Goal: Task Accomplishment & Management: Manage account settings

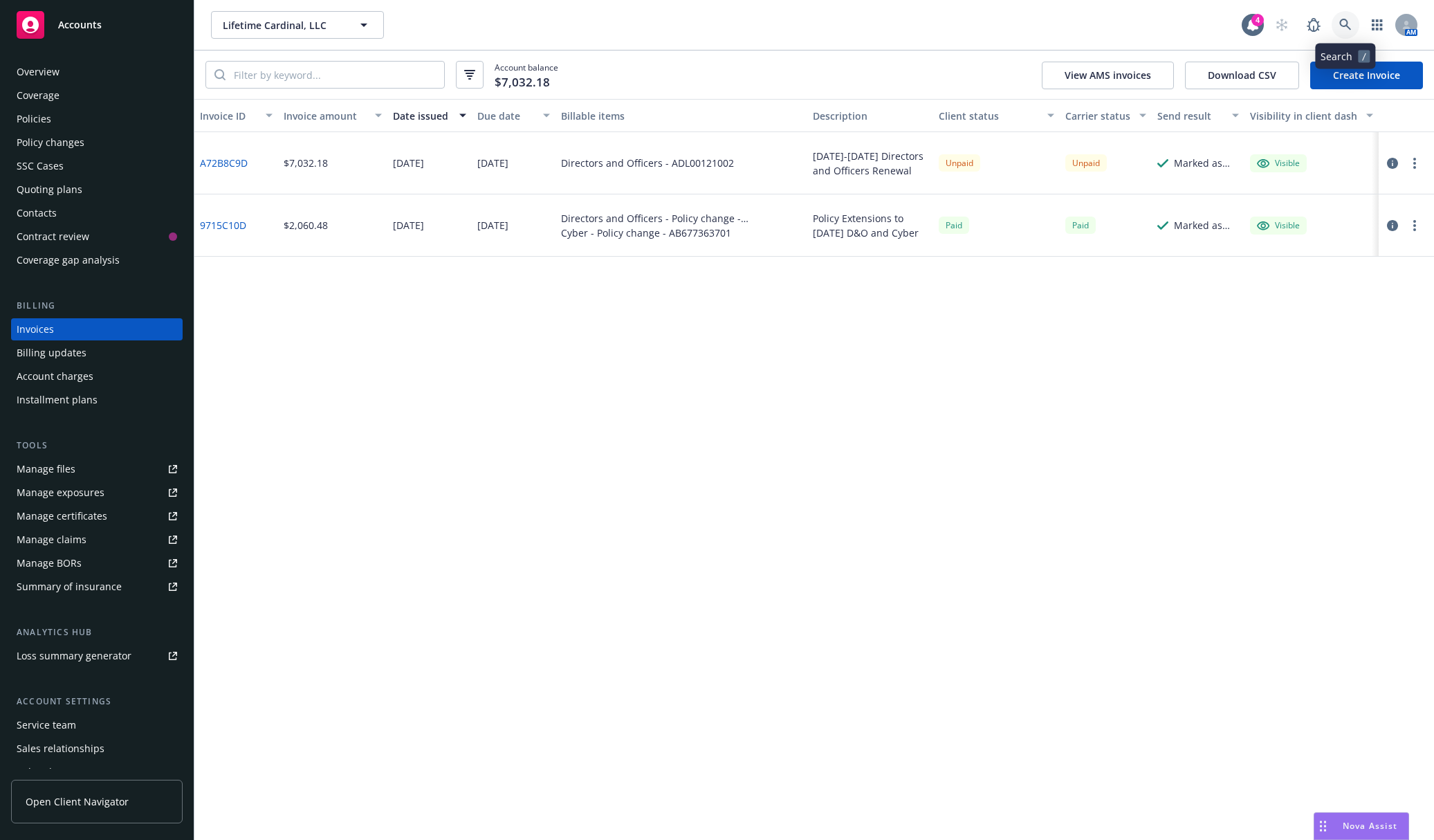
click at [1351, 22] on icon at bounding box center [1346, 25] width 13 height 13
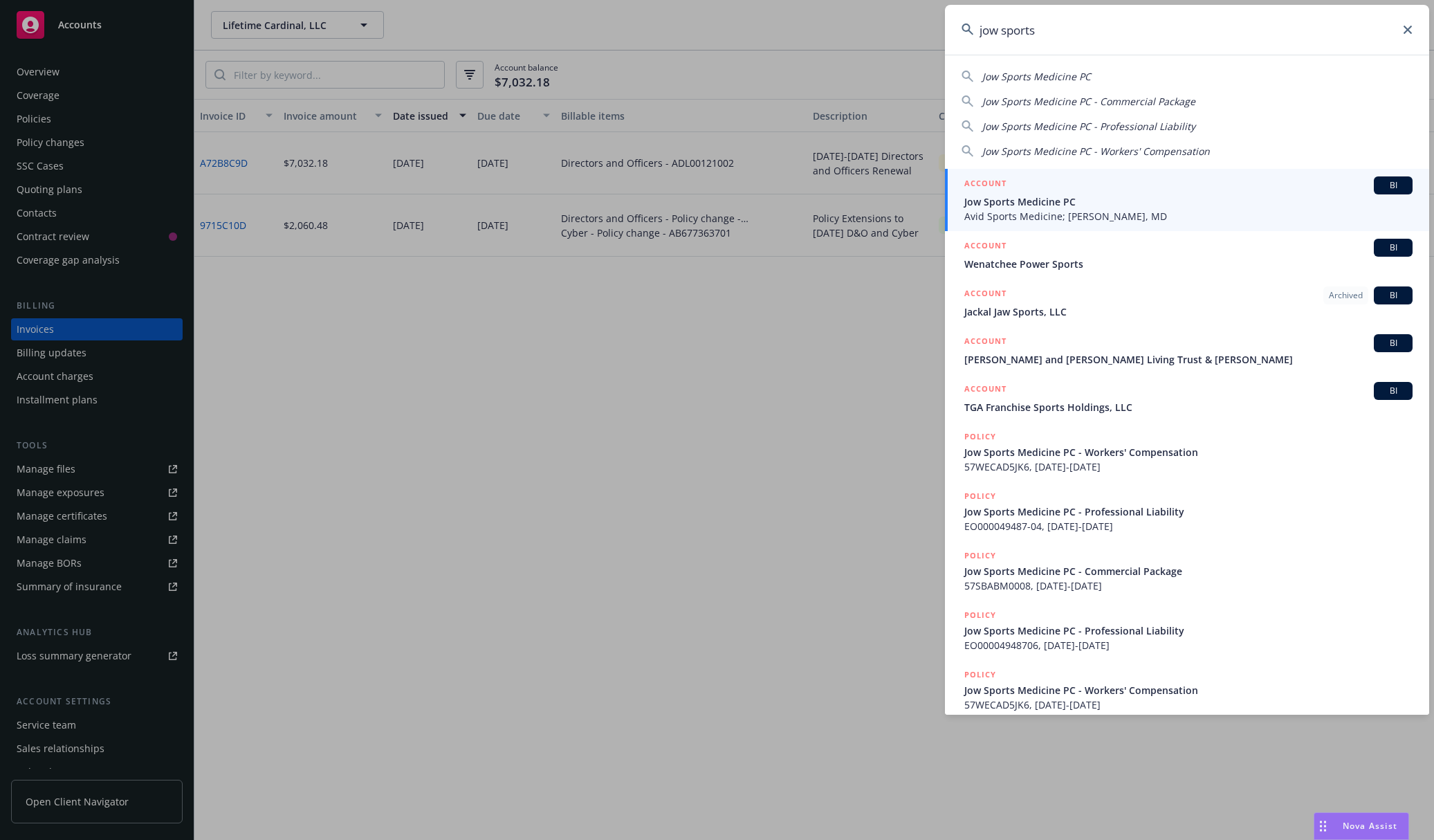
type input "jow sports"
click at [1113, 213] on span "Avid Sports Medicine; [PERSON_NAME], MD" at bounding box center [1189, 216] width 448 height 14
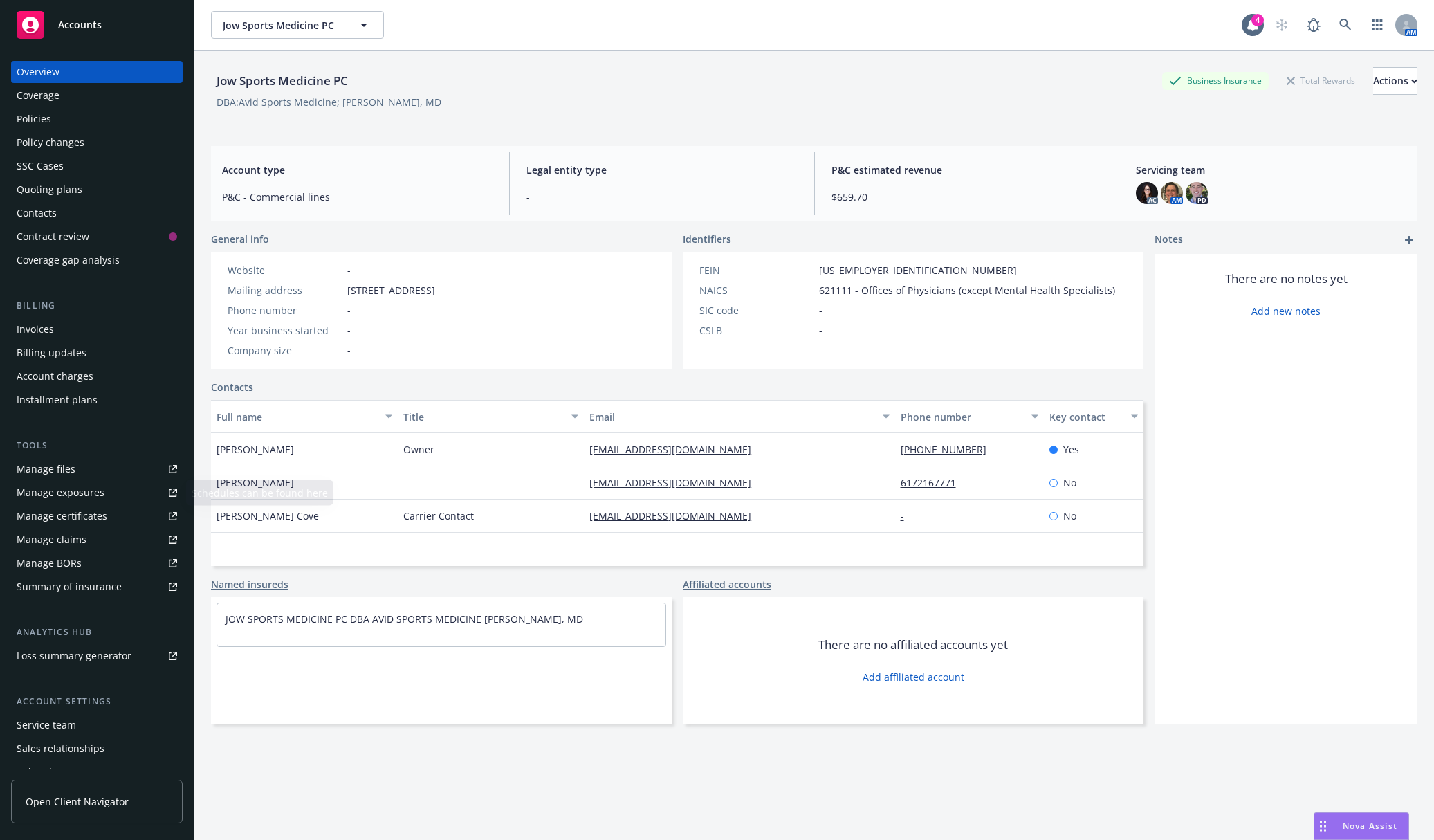
click at [66, 524] on div "Manage certificates" at bounding box center [61, 516] width 90 height 22
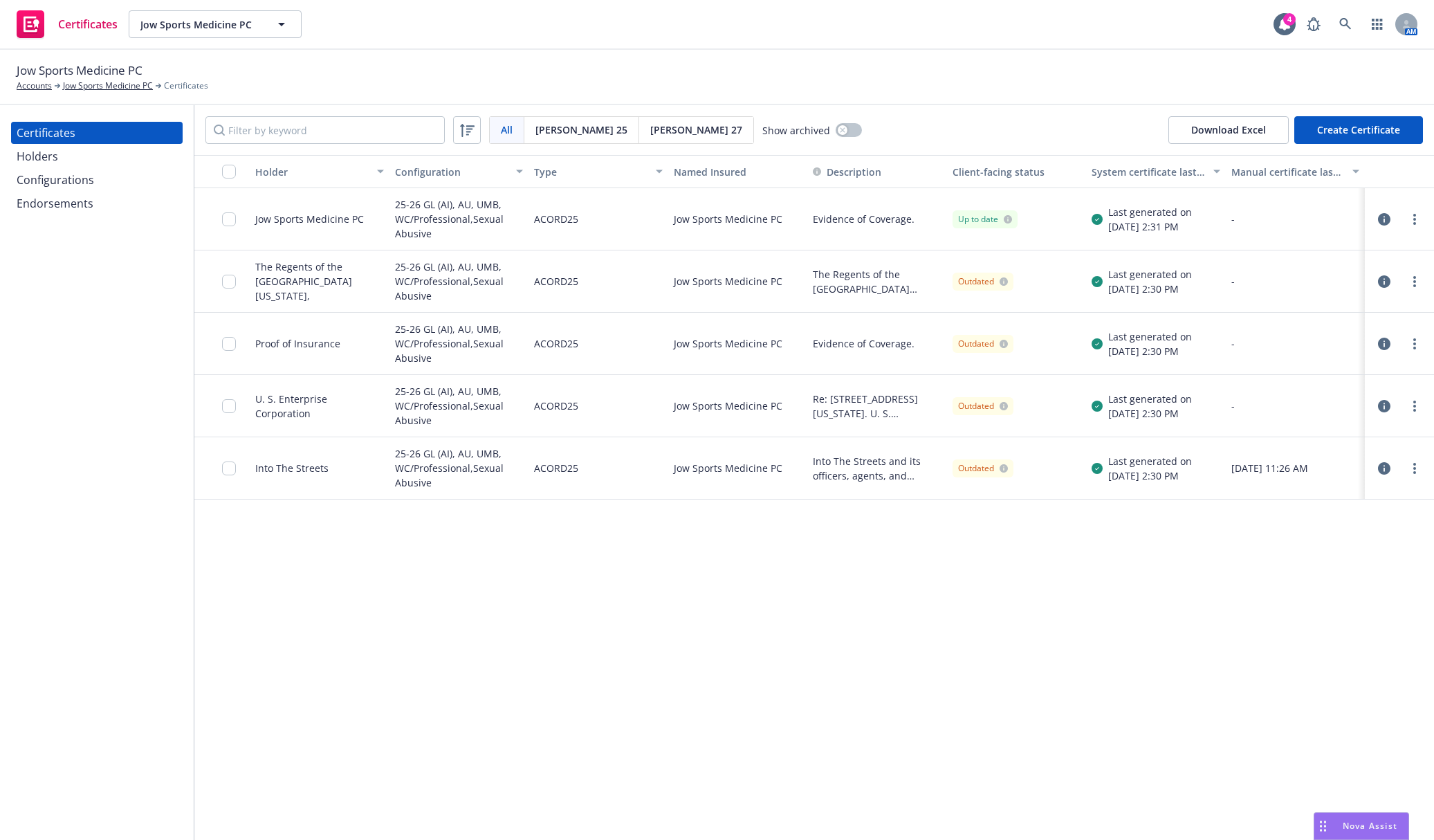
click at [126, 157] on div "Holders" at bounding box center [97, 157] width 160 height 22
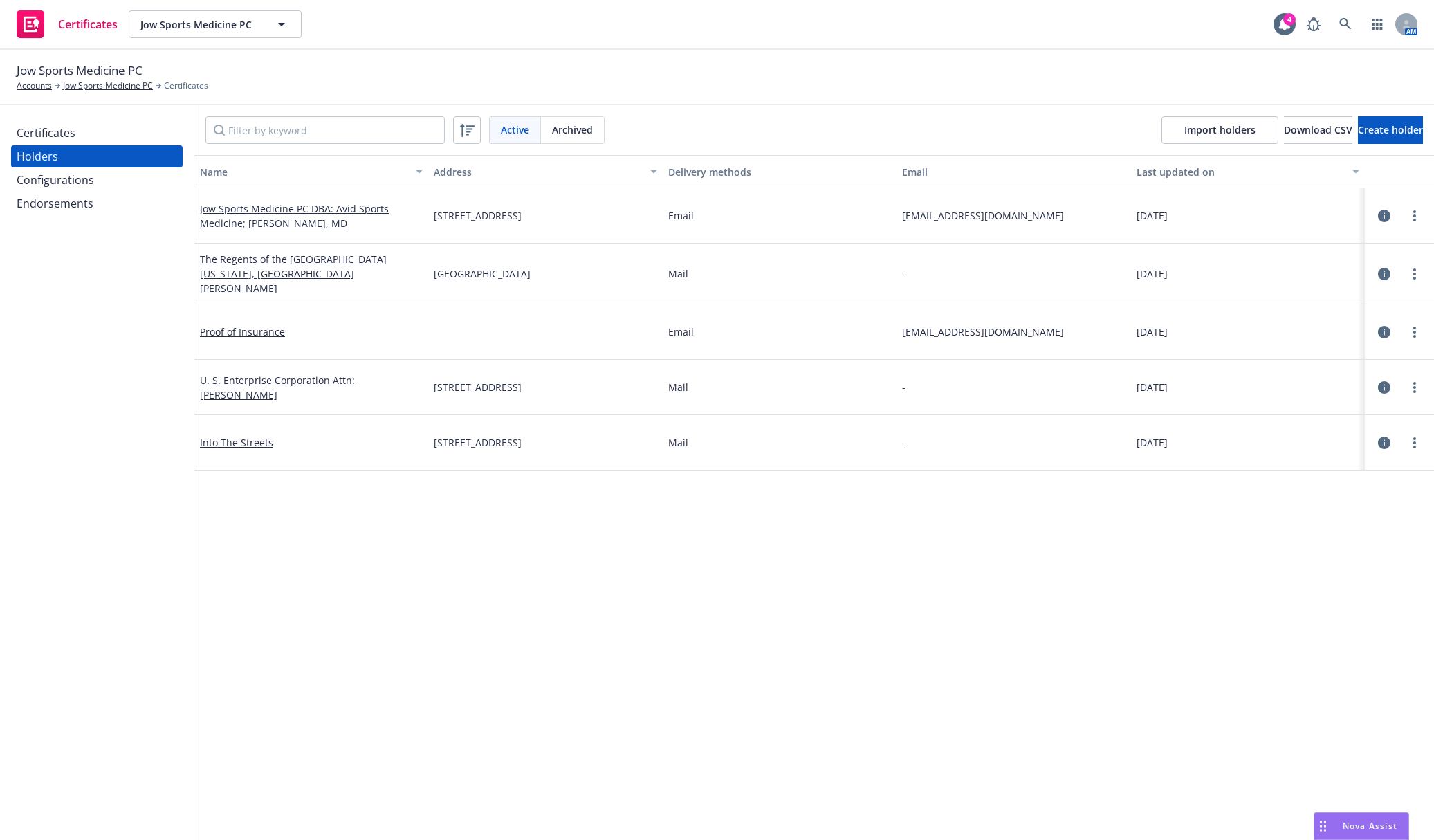
click at [123, 129] on div "Certificates" at bounding box center [97, 133] width 160 height 22
